Goal: Information Seeking & Learning: Learn about a topic

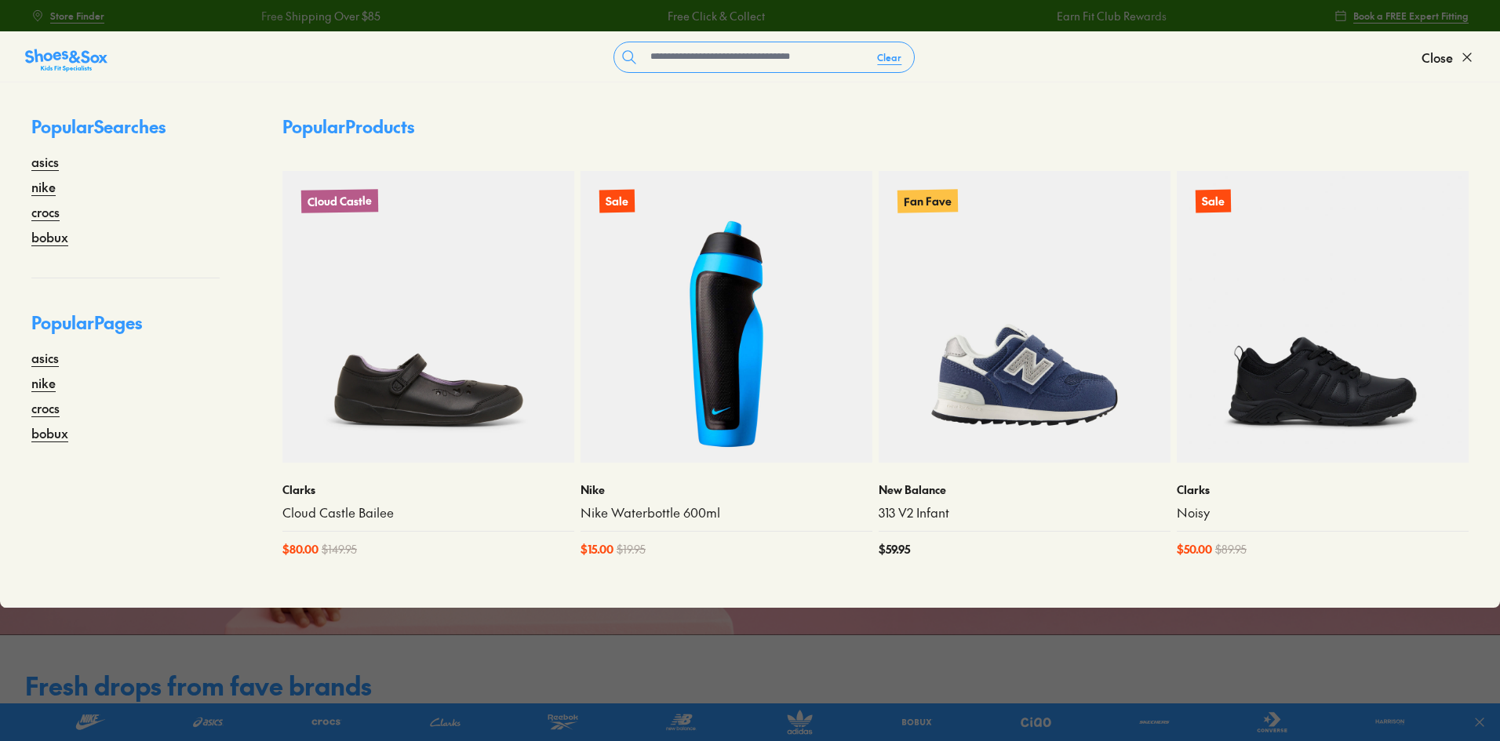
click at [678, 54] on input "text" at bounding box center [754, 57] width 220 height 30
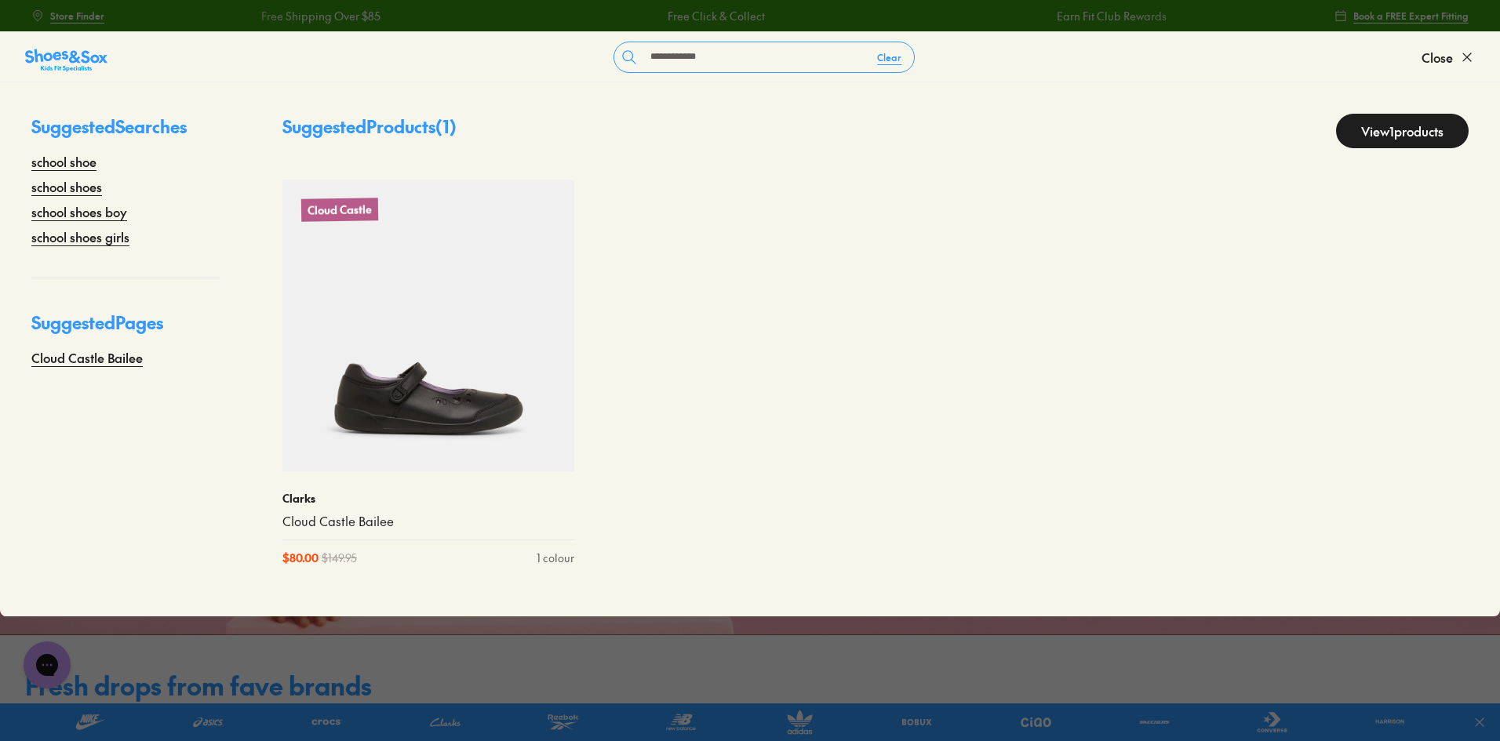
type input "**********"
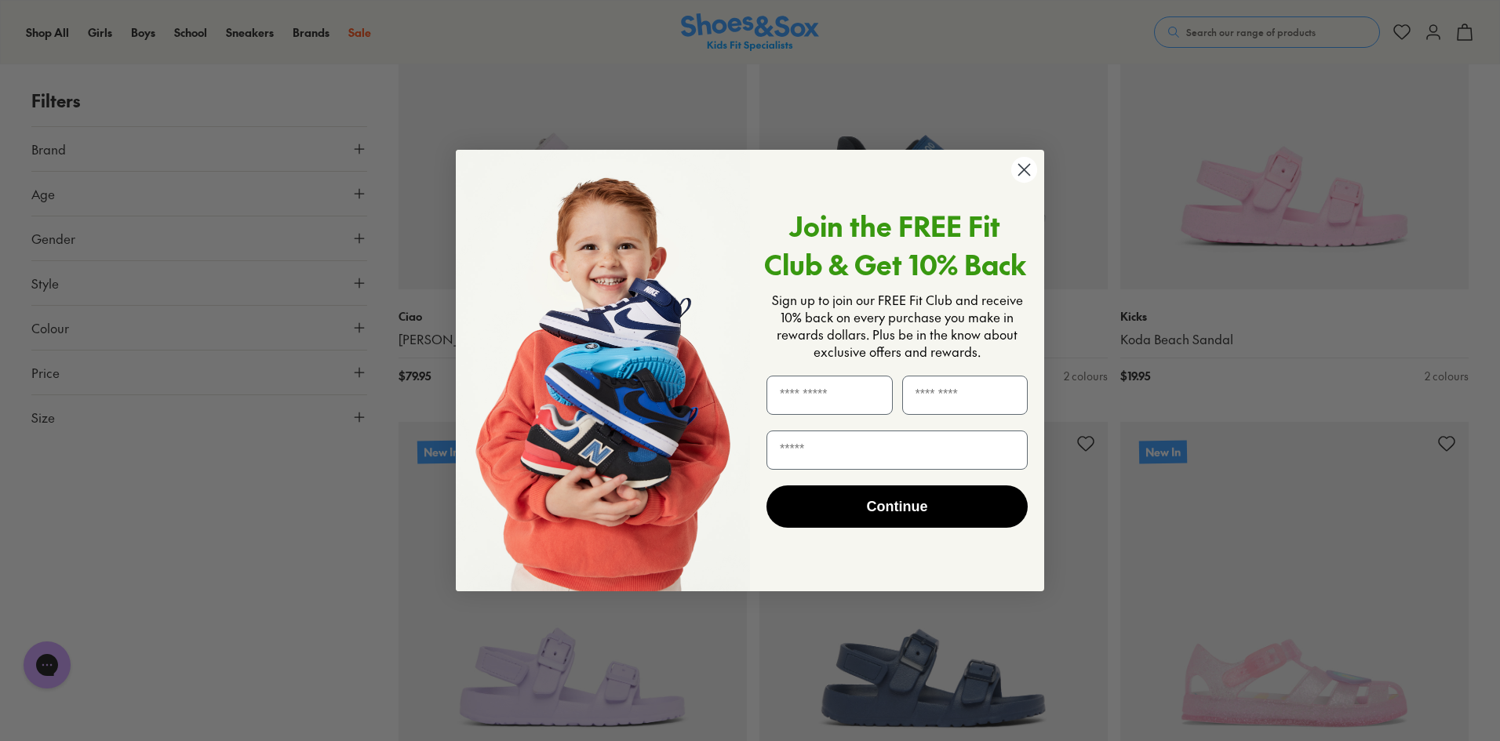
scroll to position [5570, 0]
